Goal: Navigation & Orientation: Find specific page/section

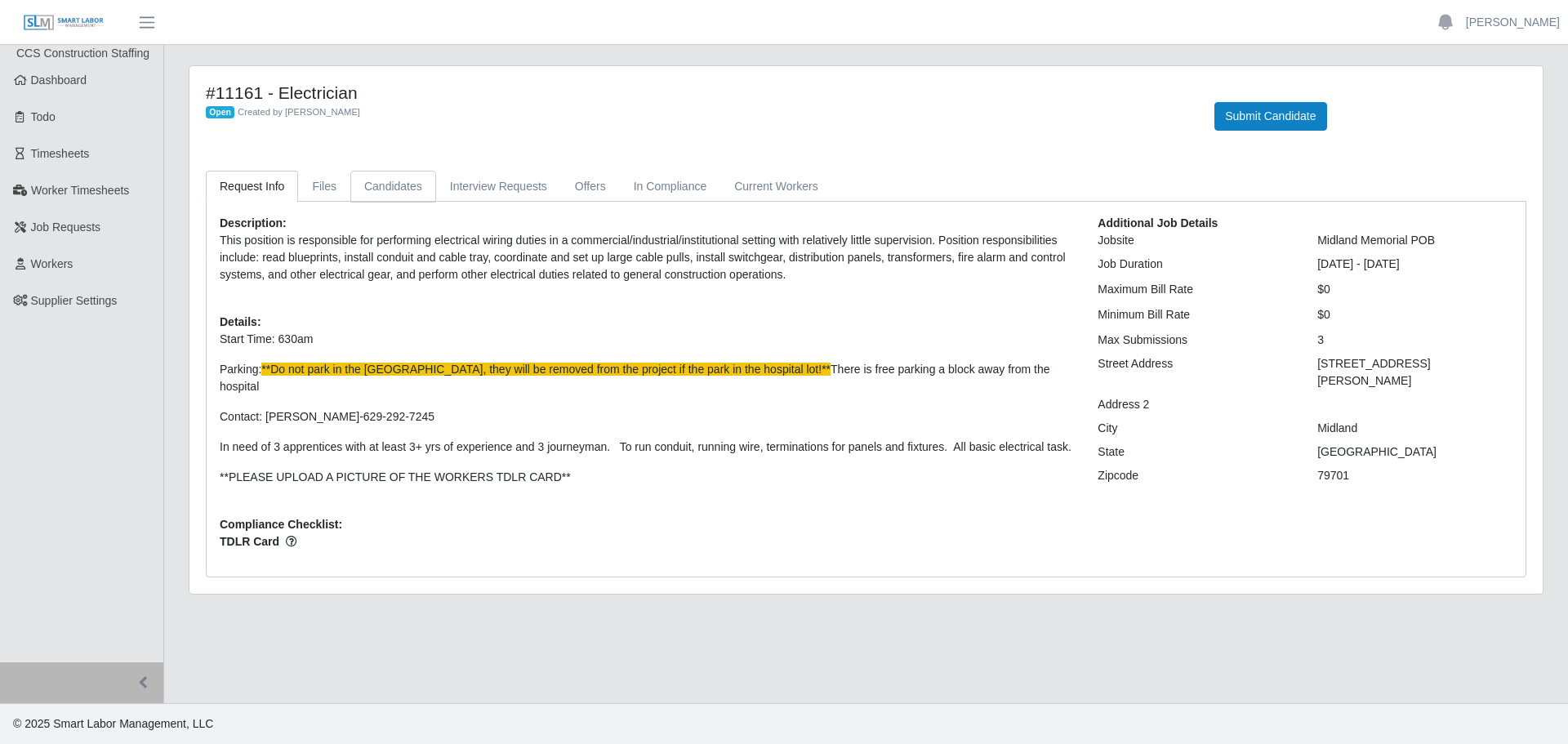
click at [419, 191] on link "Candidates" at bounding box center [393, 186] width 86 height 32
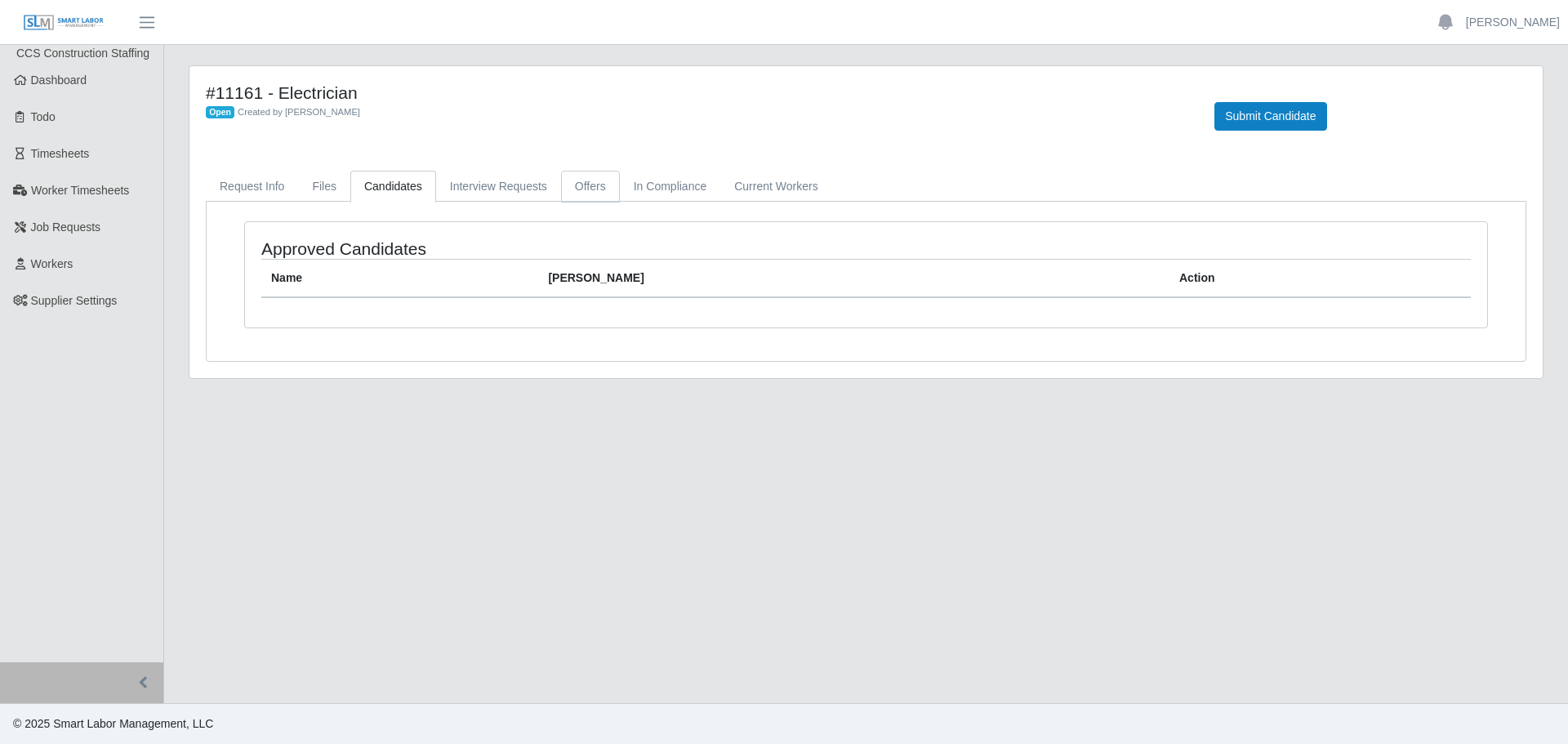
click at [574, 189] on link "Offers" at bounding box center [590, 186] width 59 height 32
click at [268, 181] on link "Request Info" at bounding box center [251, 186] width 92 height 32
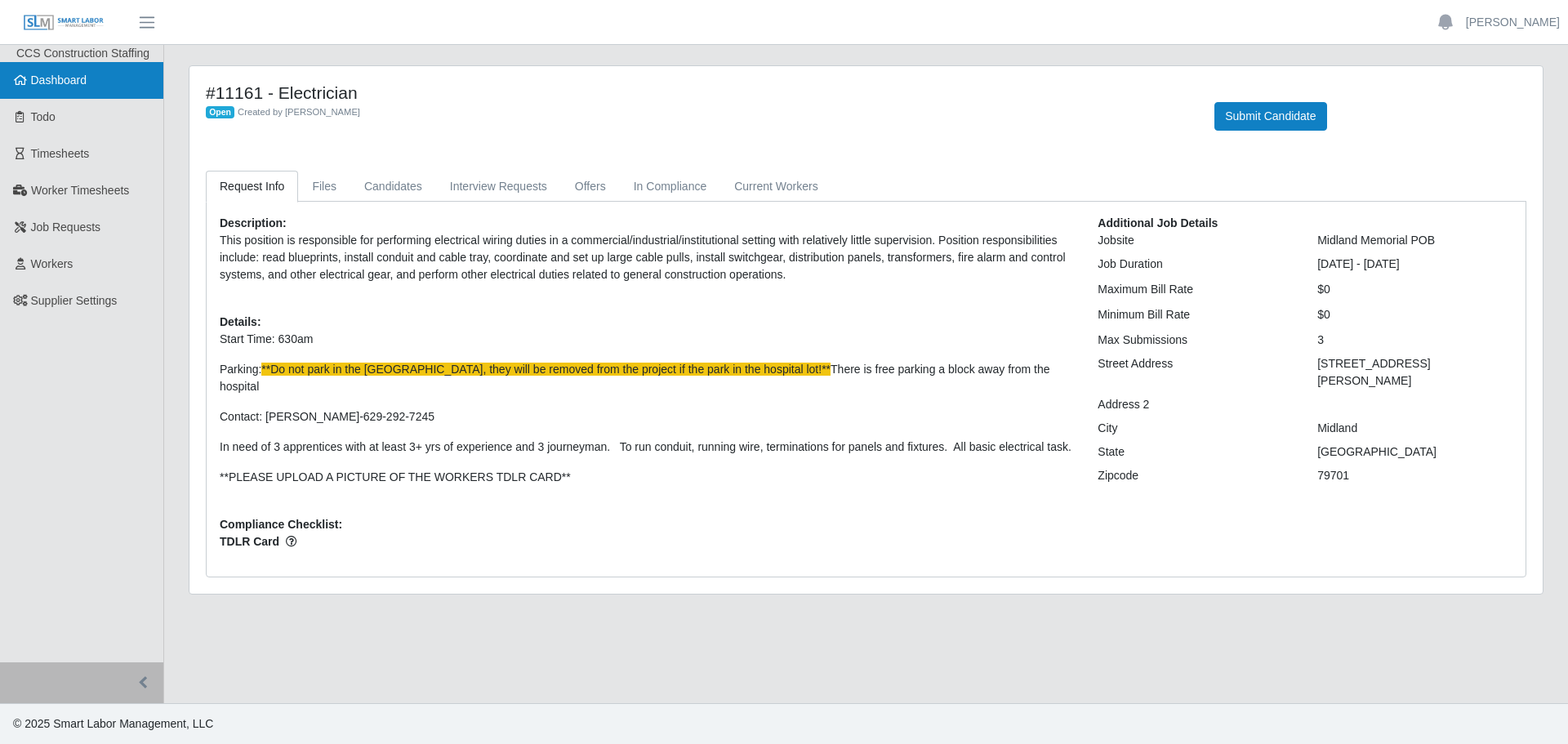
click at [64, 96] on link "Dashboard" at bounding box center [82, 81] width 163 height 37
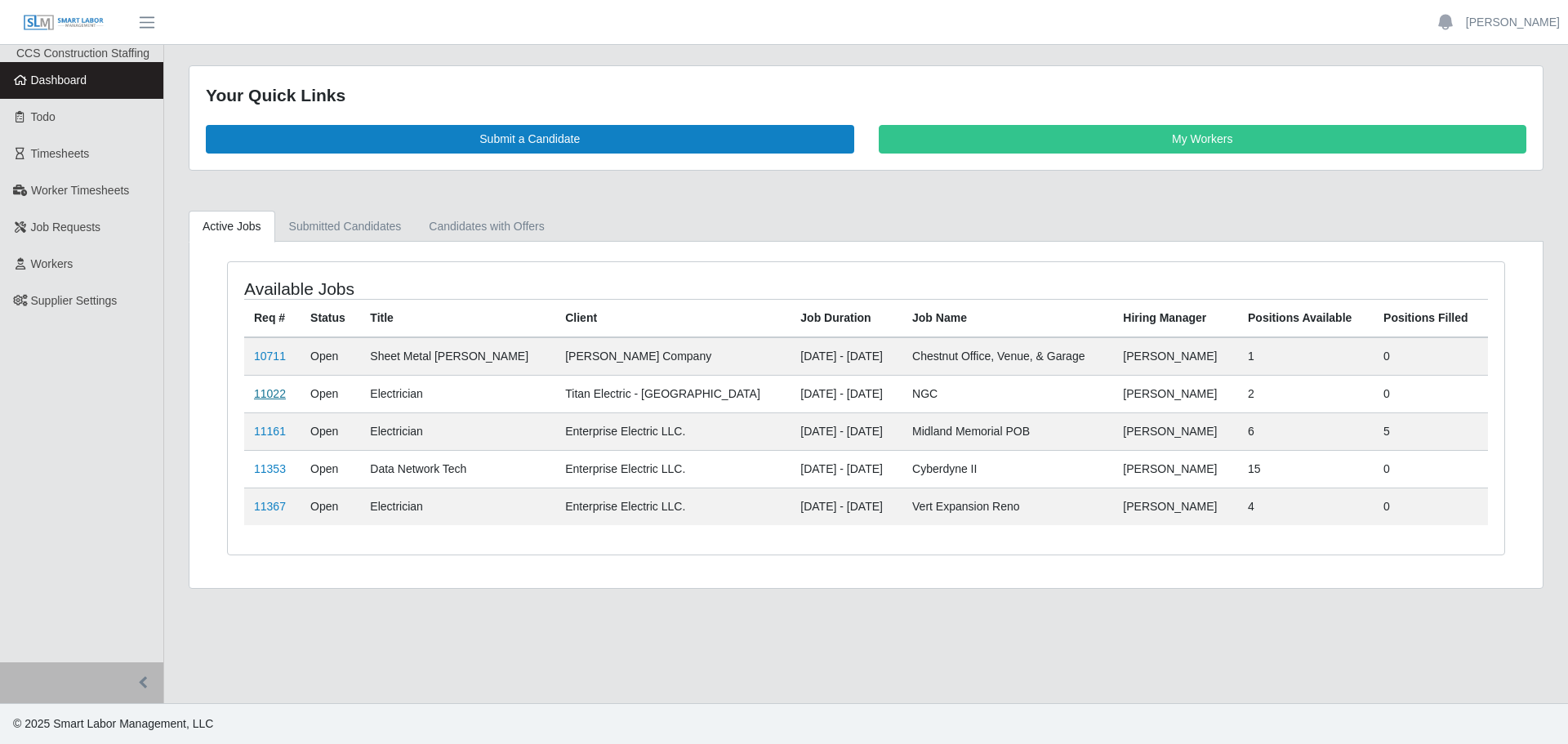
click at [261, 391] on link "11022" at bounding box center [270, 394] width 32 height 13
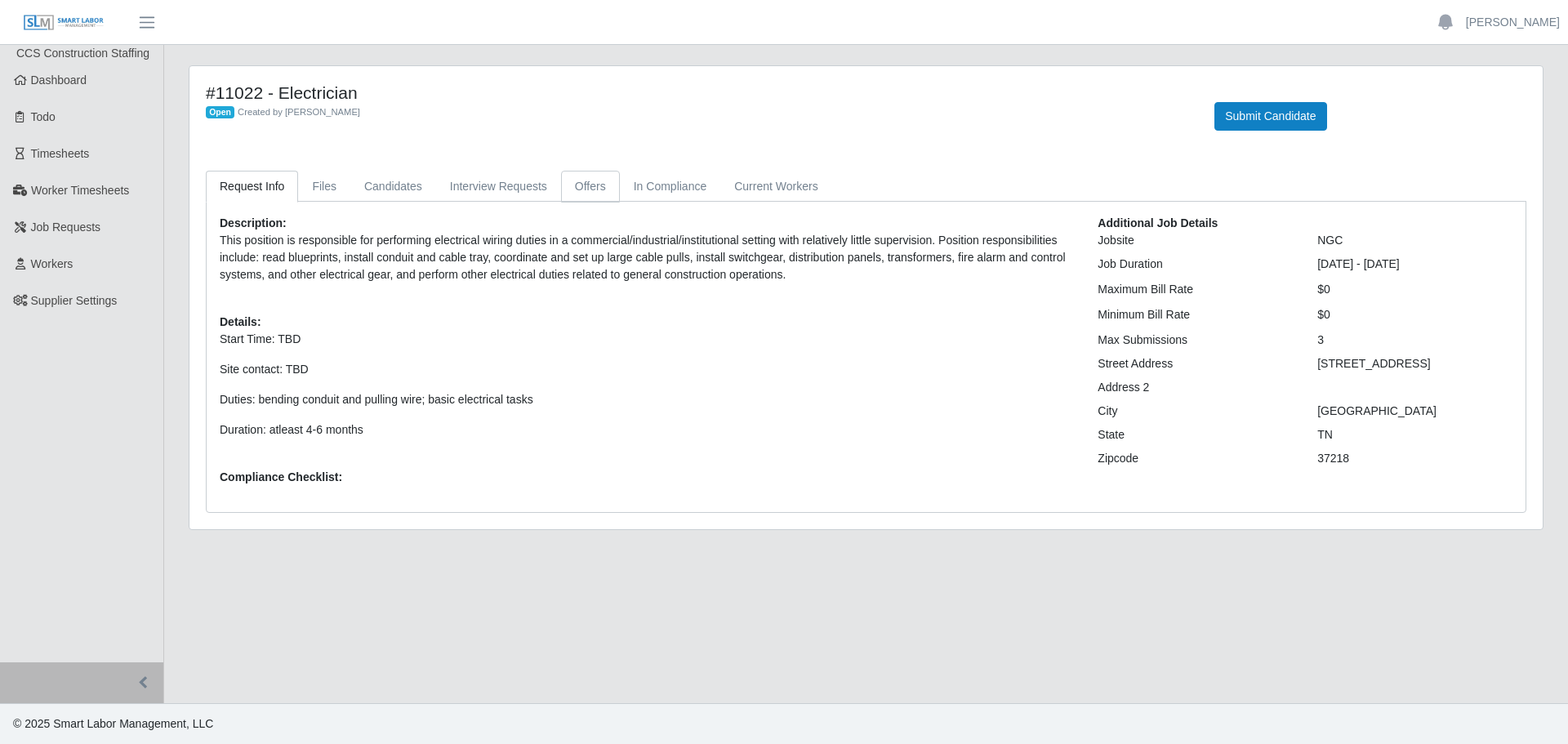
click at [593, 187] on link "Offers" at bounding box center [590, 186] width 59 height 32
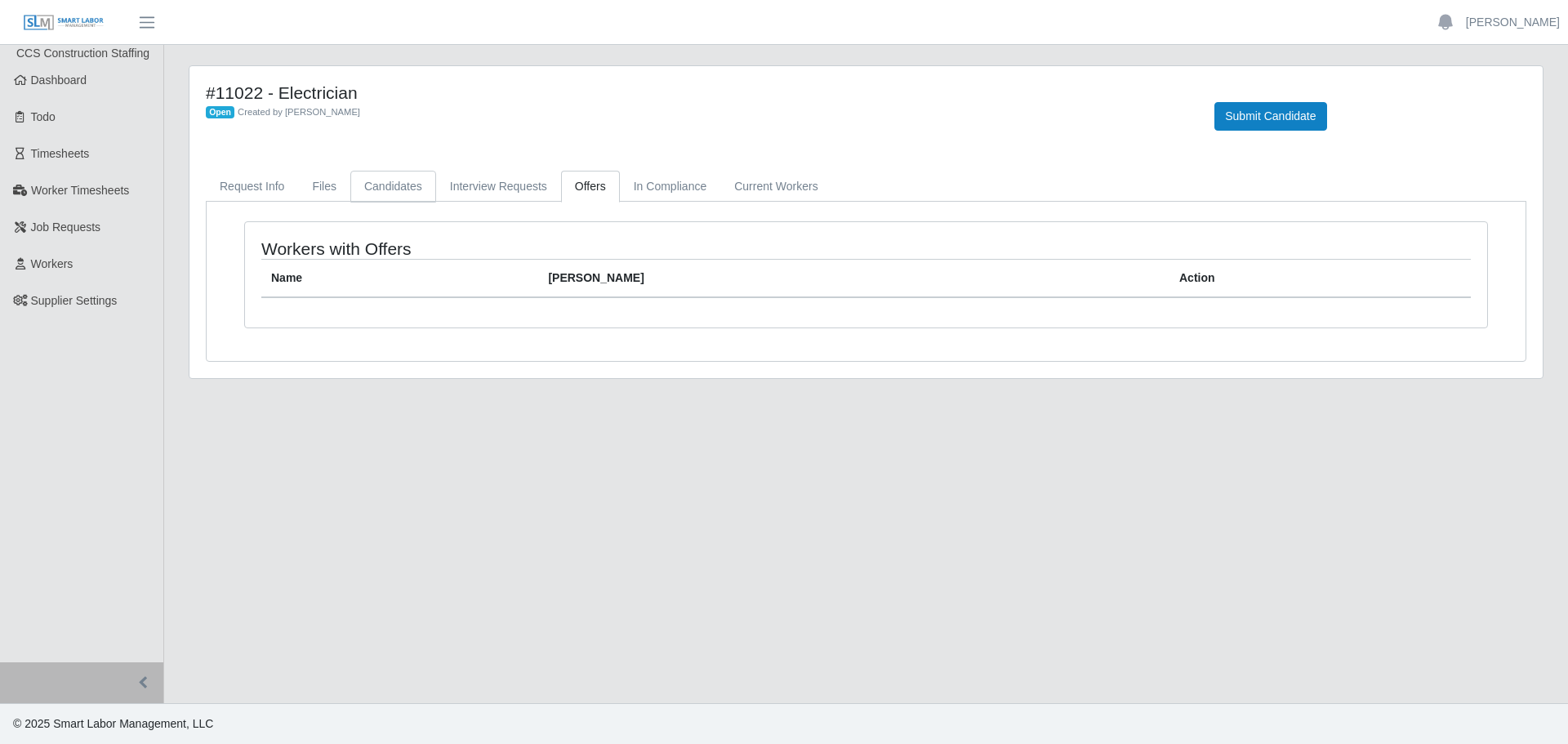
click at [379, 187] on link "Candidates" at bounding box center [393, 186] width 86 height 32
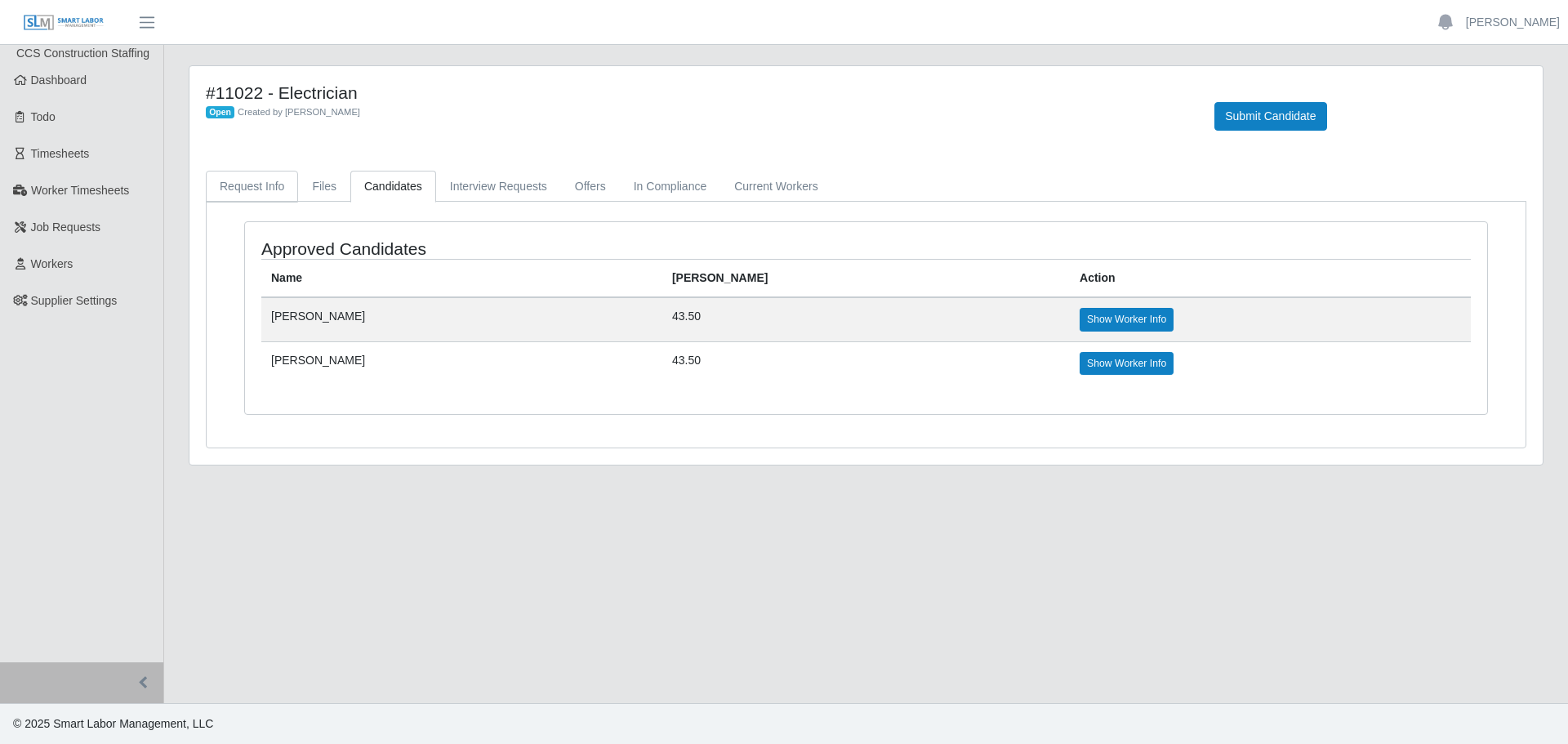
click at [256, 183] on link "Request Info" at bounding box center [251, 186] width 92 height 32
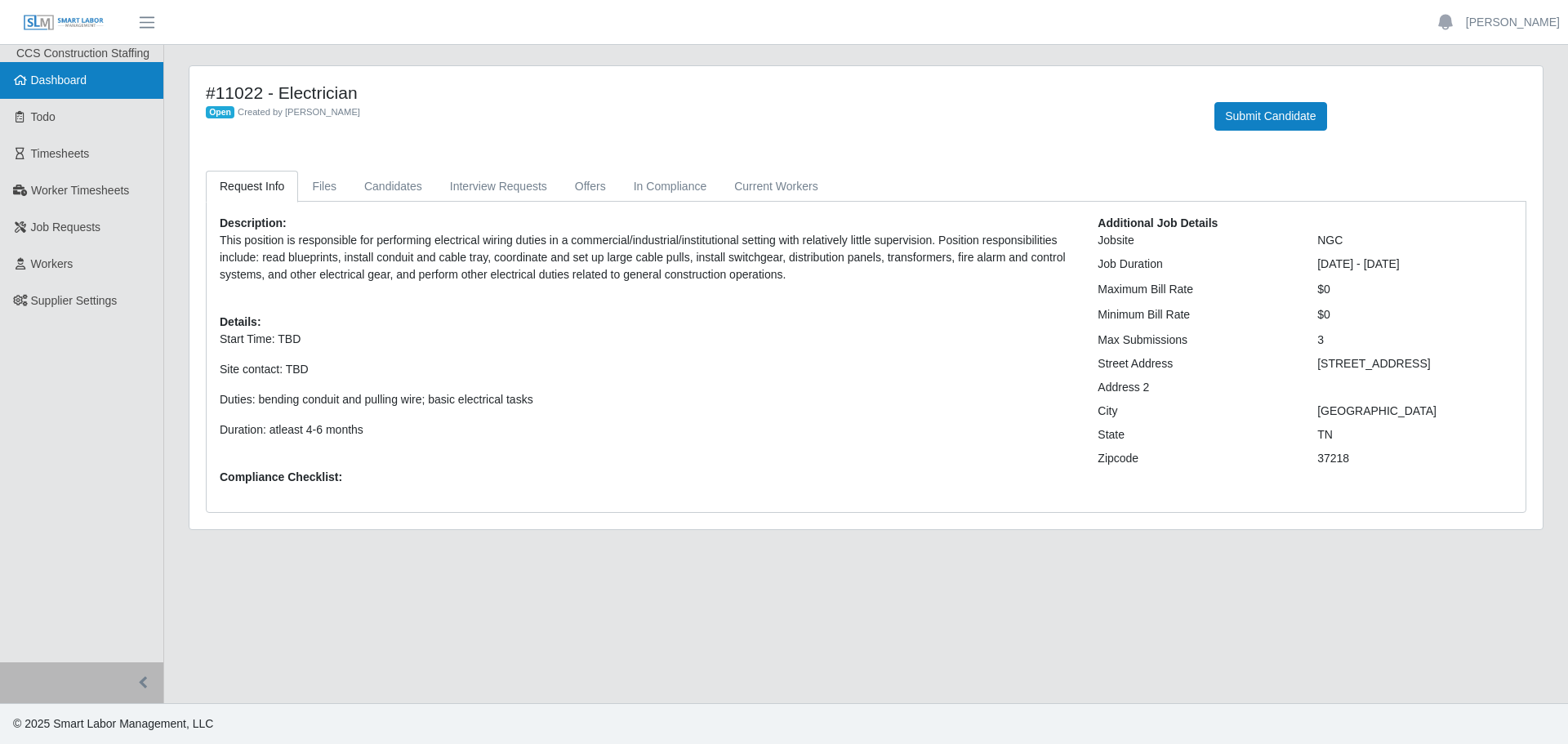
click at [52, 95] on link "Dashboard" at bounding box center [82, 81] width 163 height 37
